Goal: Information Seeking & Learning: Find specific fact

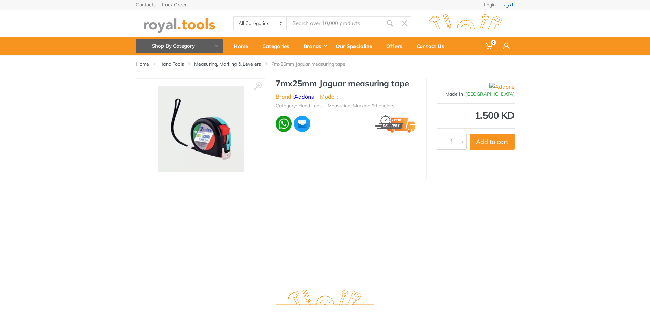
click at [505, 5] on link "العربية" at bounding box center [507, 4] width 13 height 5
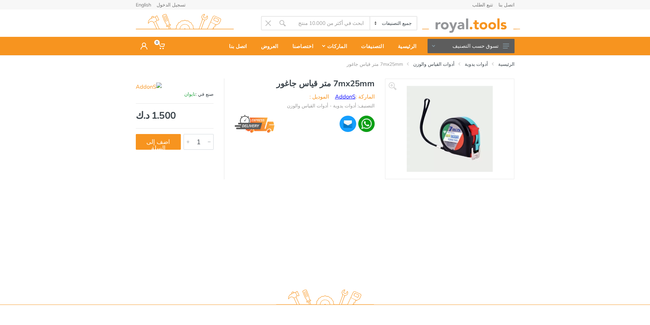
click at [350, 99] on link "AddonS" at bounding box center [345, 96] width 20 height 7
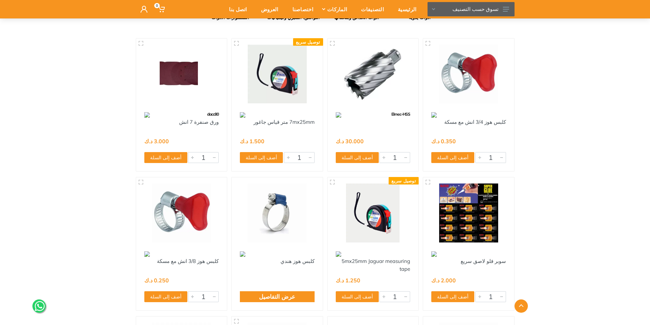
scroll to position [137, 0]
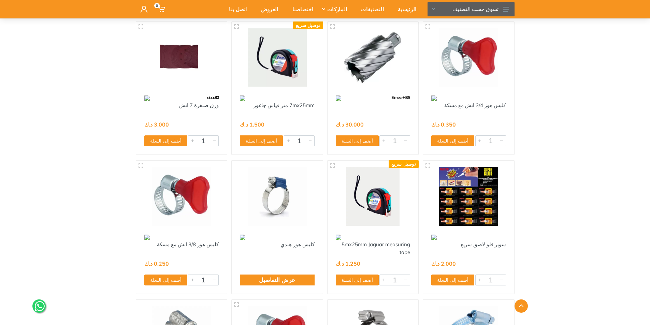
click at [386, 211] on img at bounding box center [373, 196] width 79 height 59
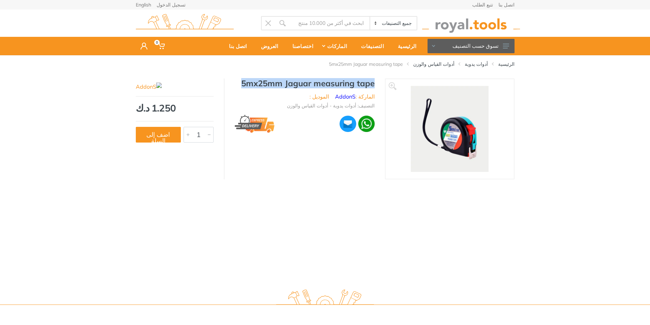
drag, startPoint x: 373, startPoint y: 84, endPoint x: 236, endPoint y: 81, distance: 137.6
click at [236, 81] on h1 "5mx25mm Jaguar measuring tape" at bounding box center [305, 84] width 140 height 10
copy h1 "5mx25mm Jaguar measuring tape"
click at [312, 19] on input "Site search" at bounding box center [330, 23] width 80 height 14
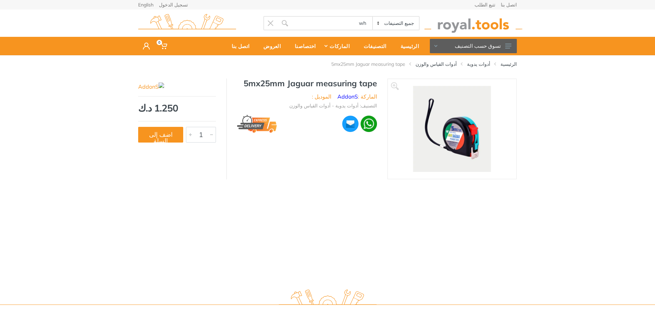
type input "w"
type input "what"
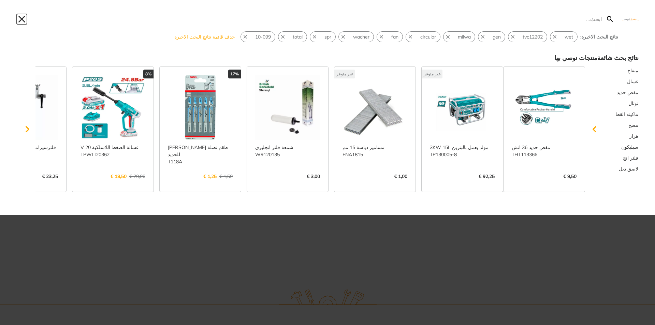
click at [21, 18] on button "Close" at bounding box center [21, 19] width 11 height 11
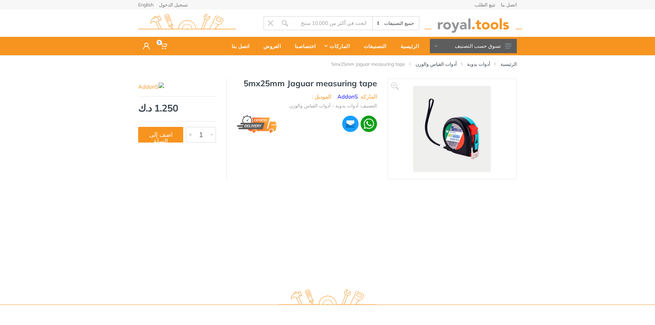
click at [150, 9] on div "English" at bounding box center [145, 5] width 15 height 10
click at [148, 6] on link "English" at bounding box center [145, 4] width 15 height 5
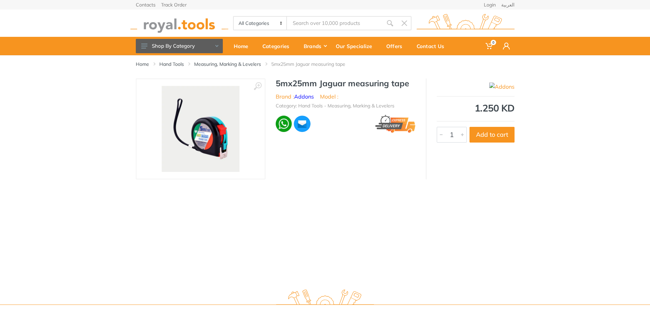
click at [331, 23] on input "Site search" at bounding box center [335, 23] width 96 height 14
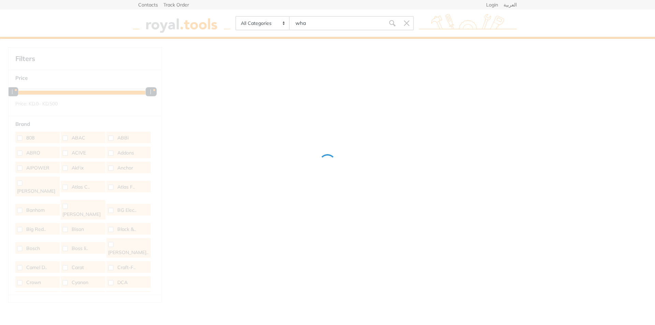
type input "what"
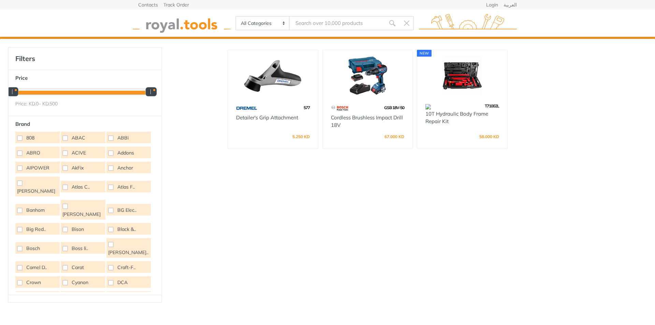
click at [0, 0] on div at bounding box center [0, 0] width 0 height 0
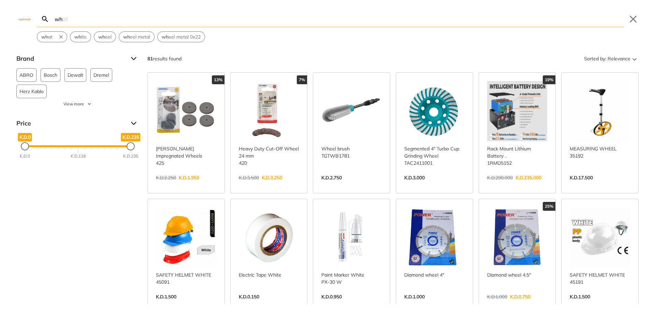
drag, startPoint x: 90, startPoint y: 17, endPoint x: 0, endPoint y: 13, distance: 90.5
click at [0, 14] on div "wh Search what Submit Close wh at wh ite wh eel wh eel metal wh eel metal 0x22" at bounding box center [327, 21] width 655 height 42
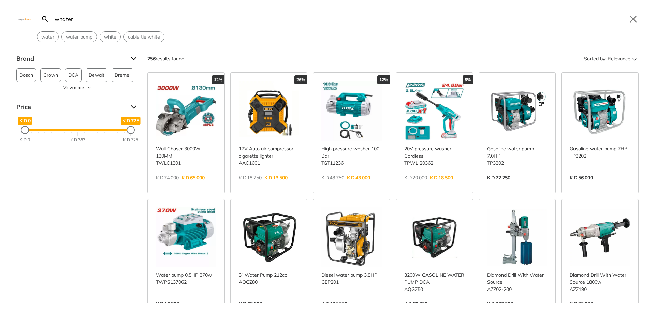
type input "whater"
